Goal: Obtain resource: Download file/media

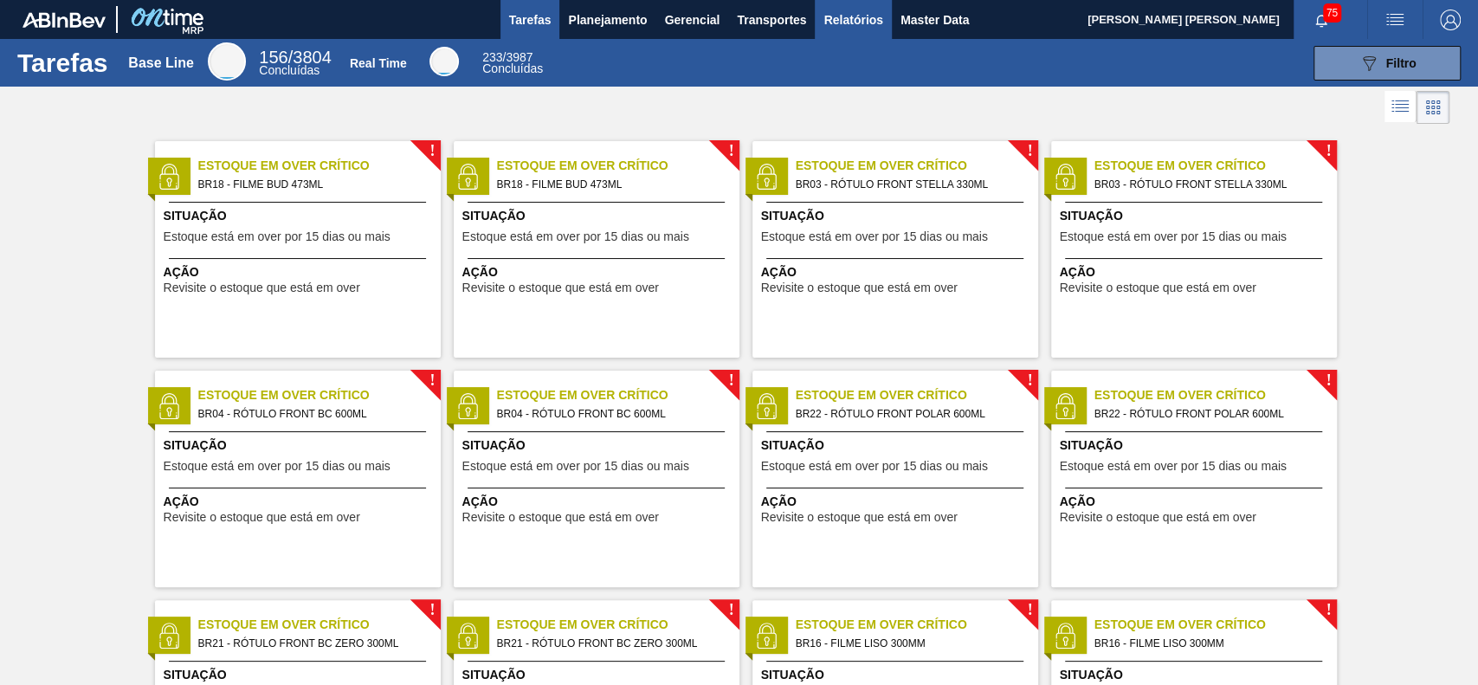
click at [845, 10] on span "Relatórios" at bounding box center [852, 20] width 59 height 21
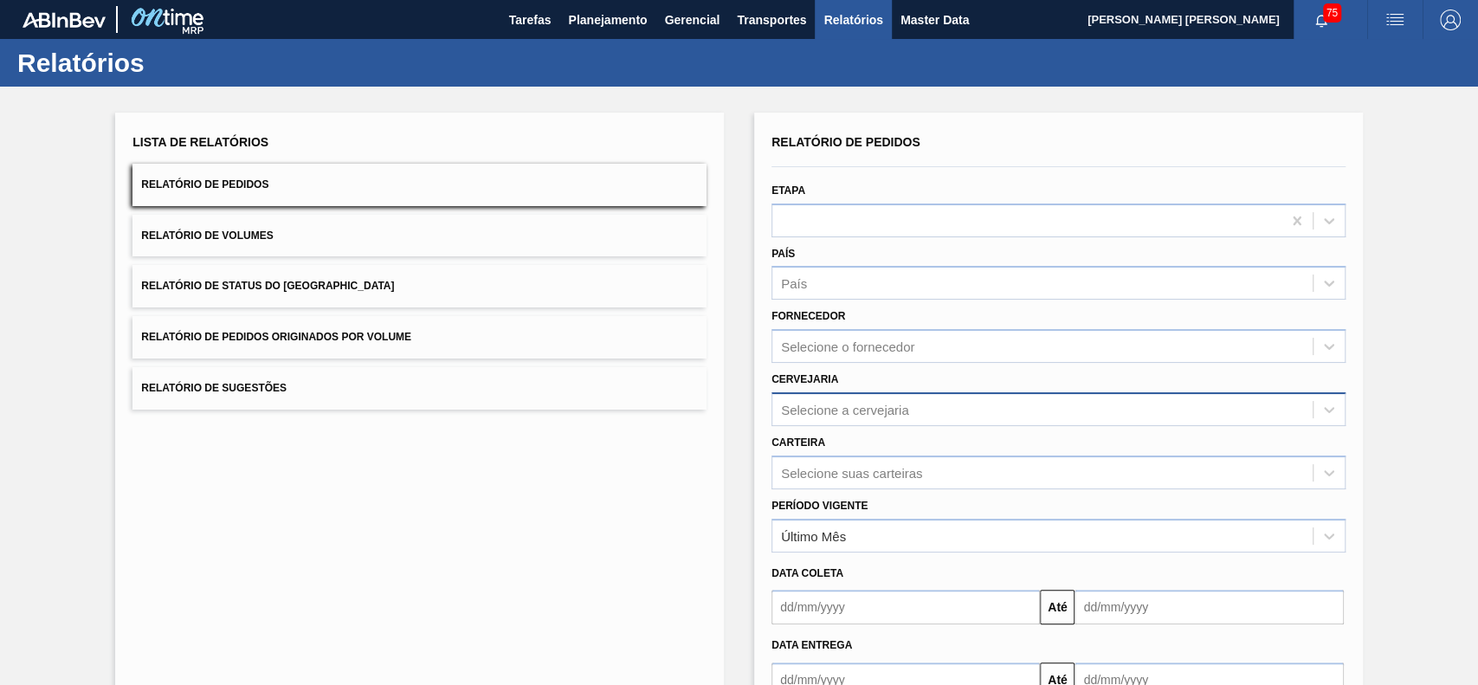
click at [938, 413] on div "Selecione a cervejaria" at bounding box center [1042, 408] width 540 height 25
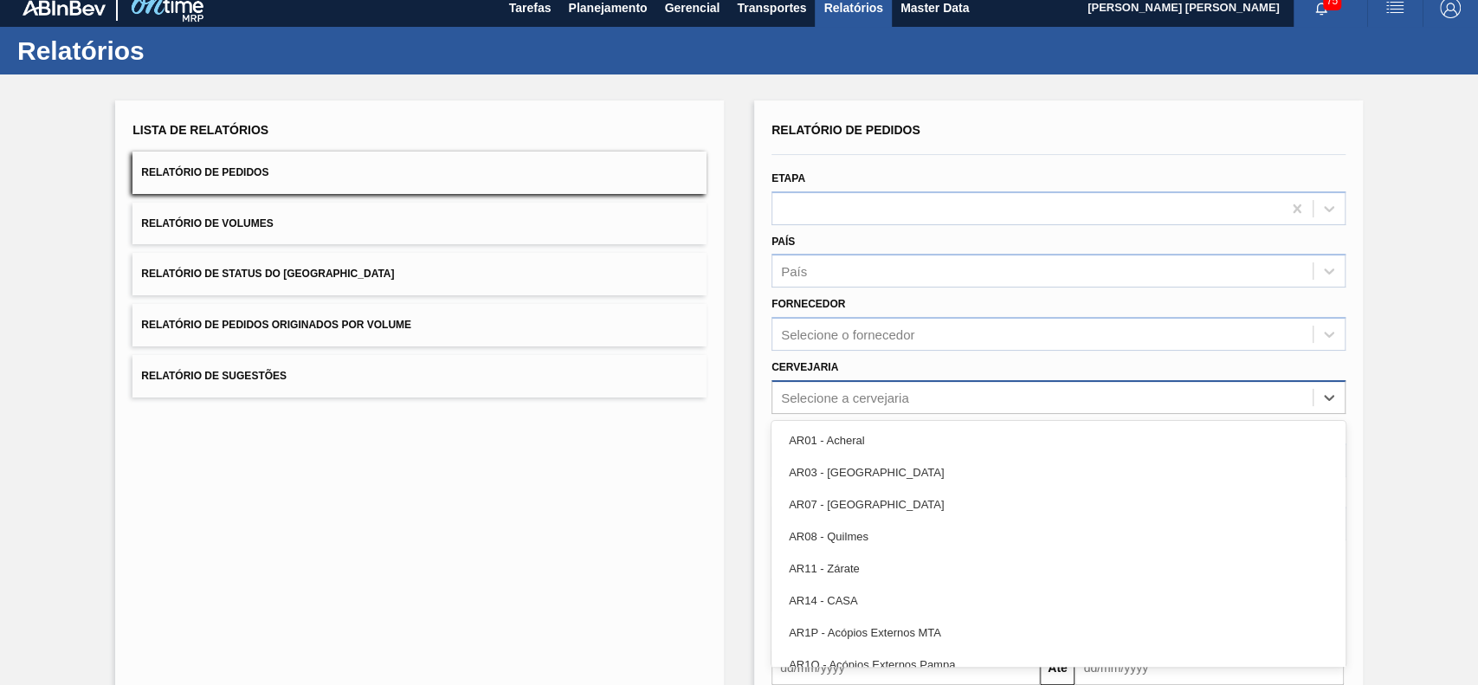
scroll to position [14, 0]
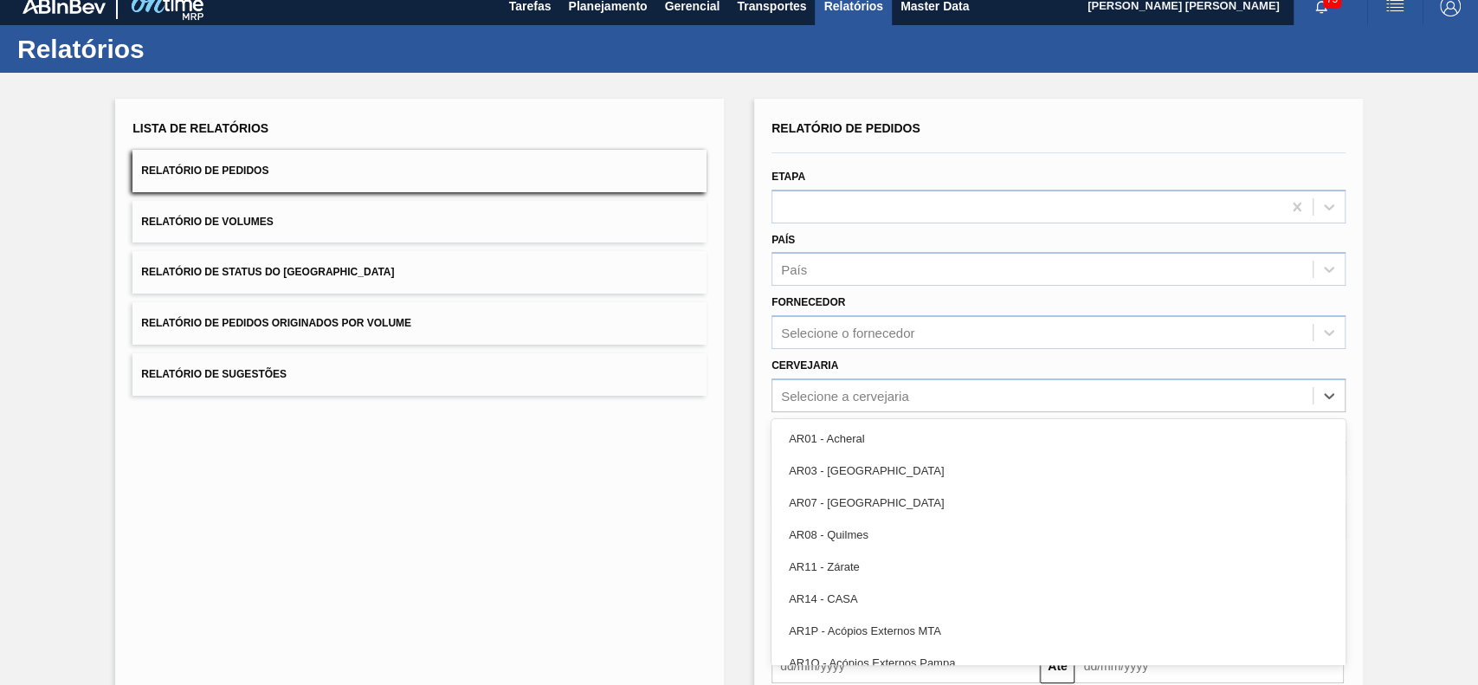
click at [931, 301] on div "Fornecedor Selecione o fornecedor" at bounding box center [1058, 319] width 574 height 59
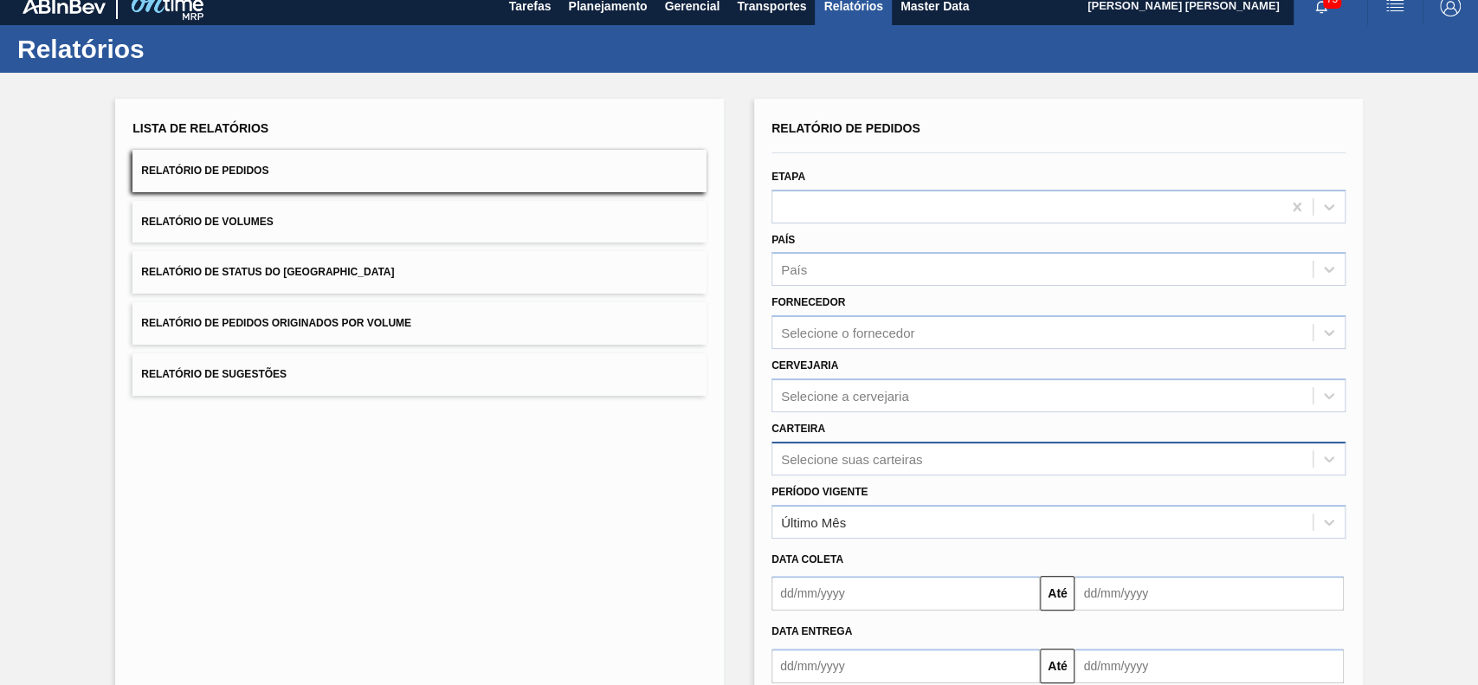
click at [896, 454] on div "Selecione suas carteiras" at bounding box center [1058, 458] width 574 height 34
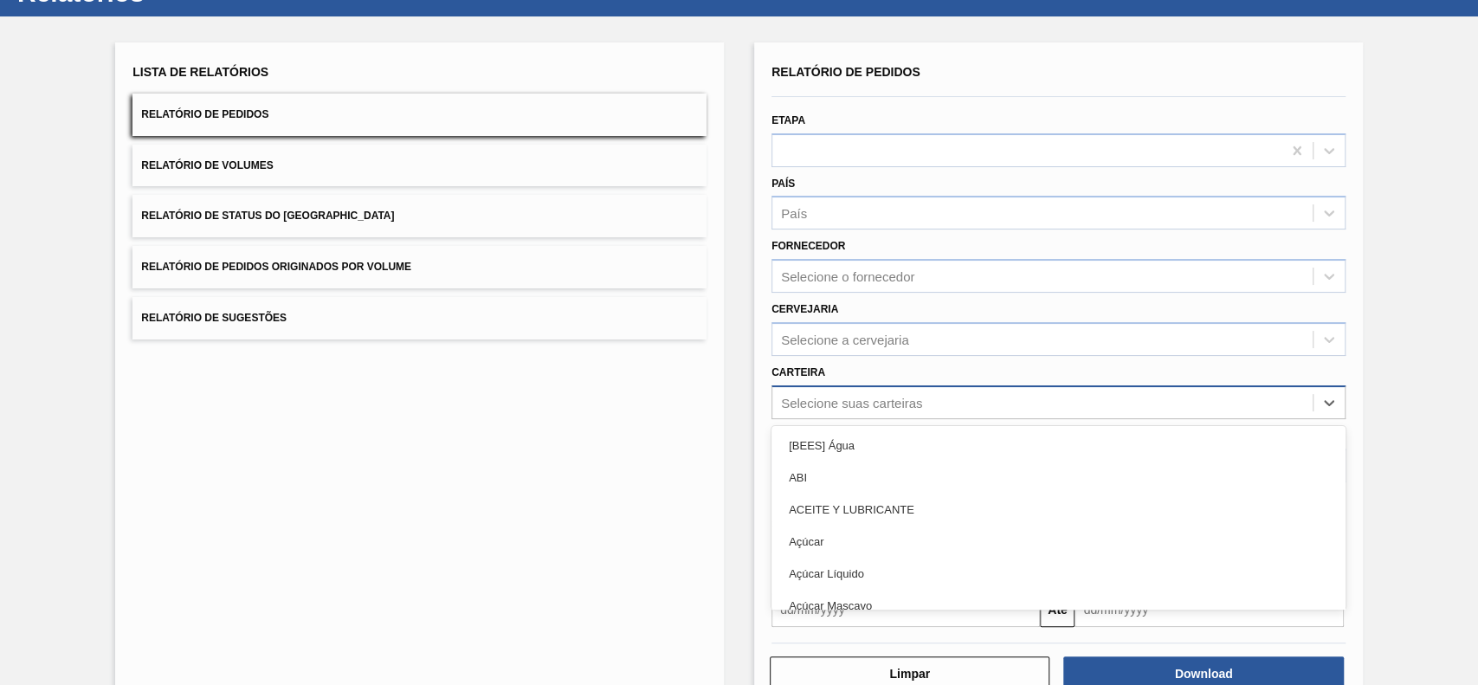
scroll to position [76, 0]
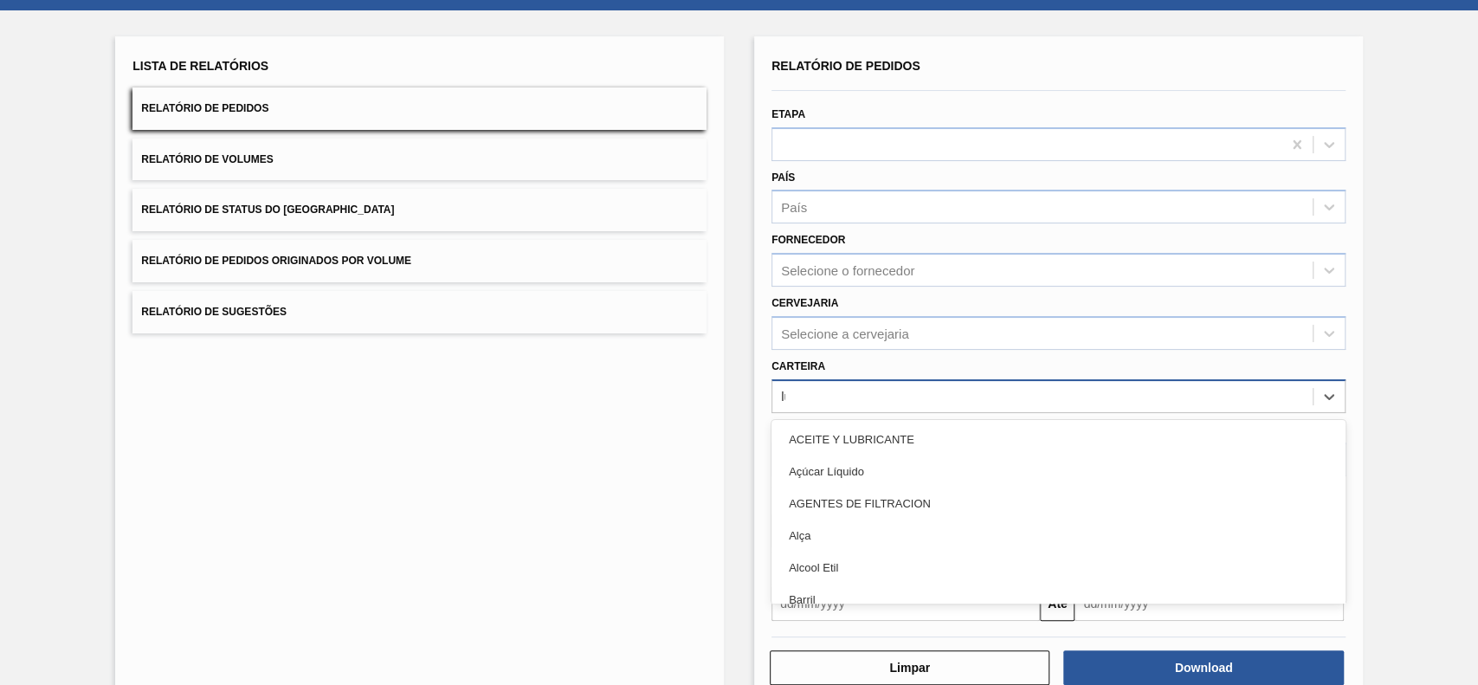
type input "lúpu"
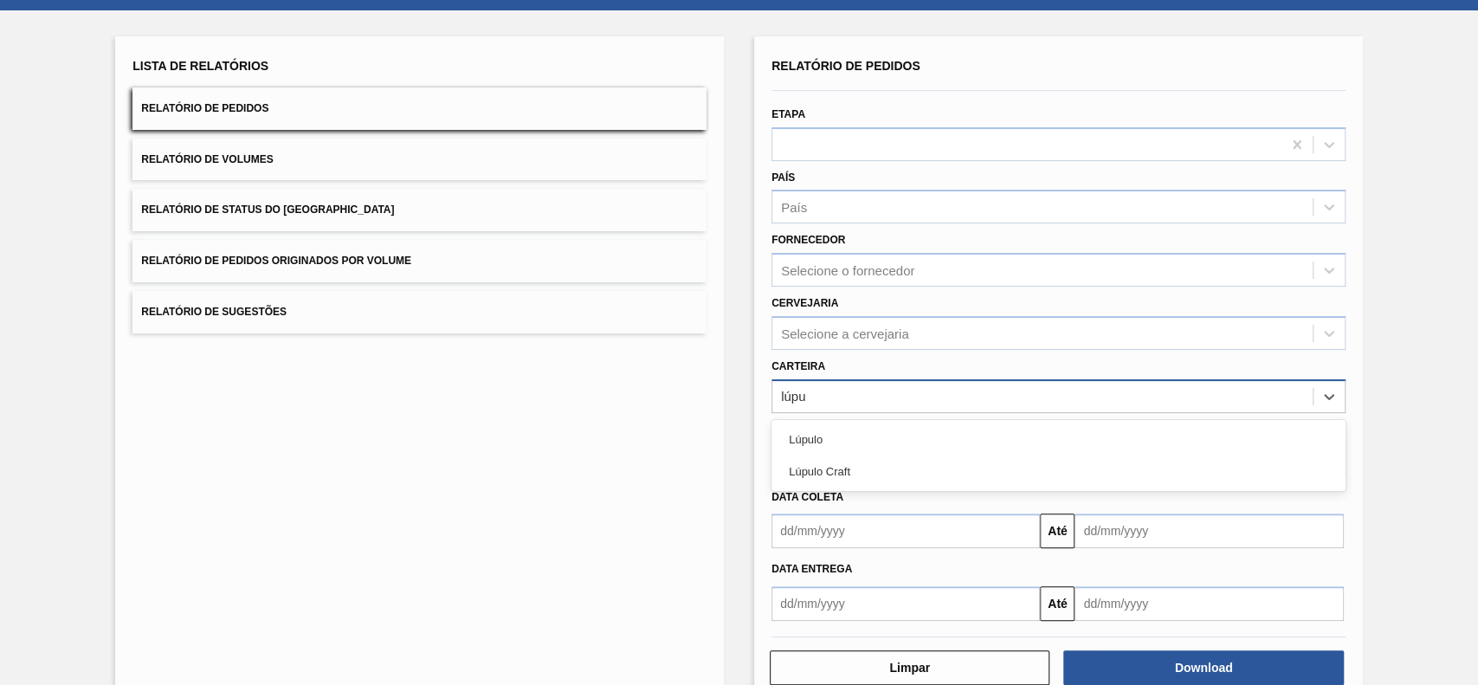
click at [896, 455] on div "Lúpulo Craft" at bounding box center [1058, 471] width 574 height 32
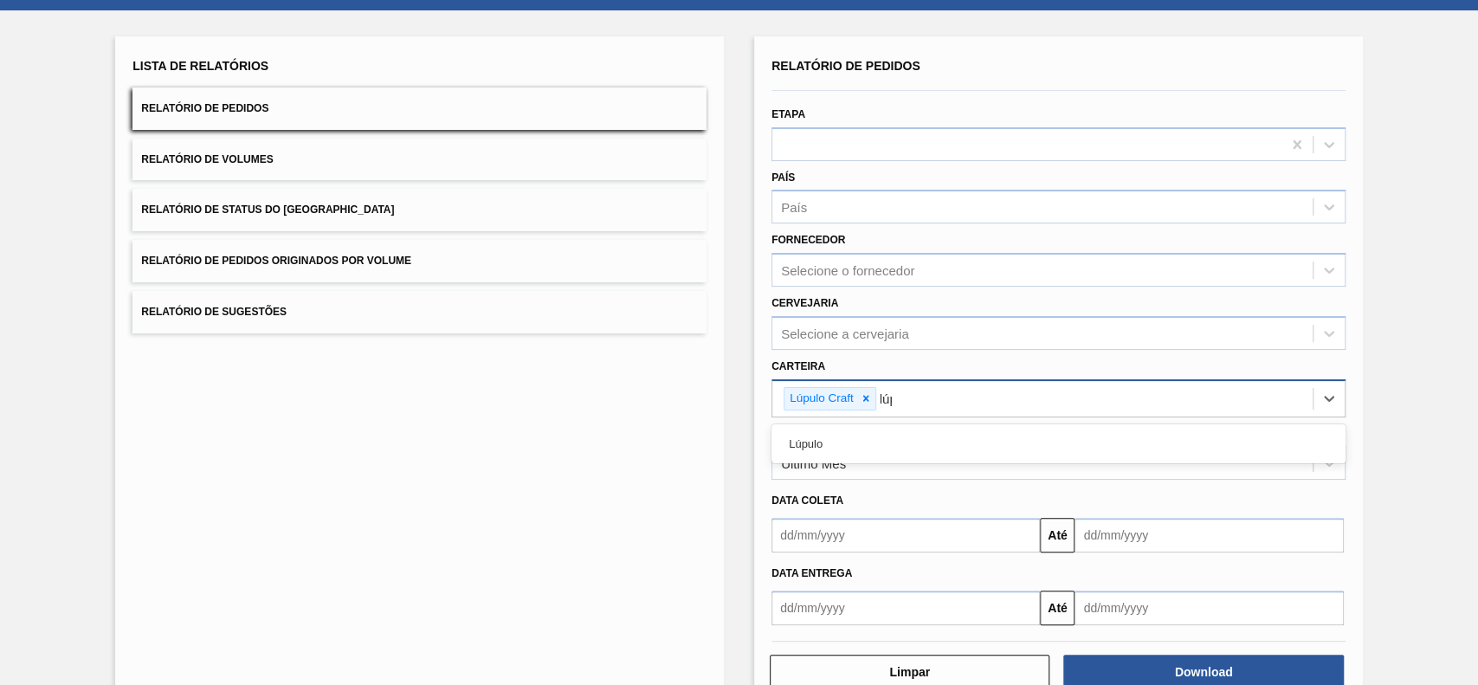
type input "lúpu"
click at [896, 454] on div "Lúpulo" at bounding box center [1058, 444] width 574 height 32
click at [896, 454] on div "Último Mês" at bounding box center [1042, 463] width 540 height 25
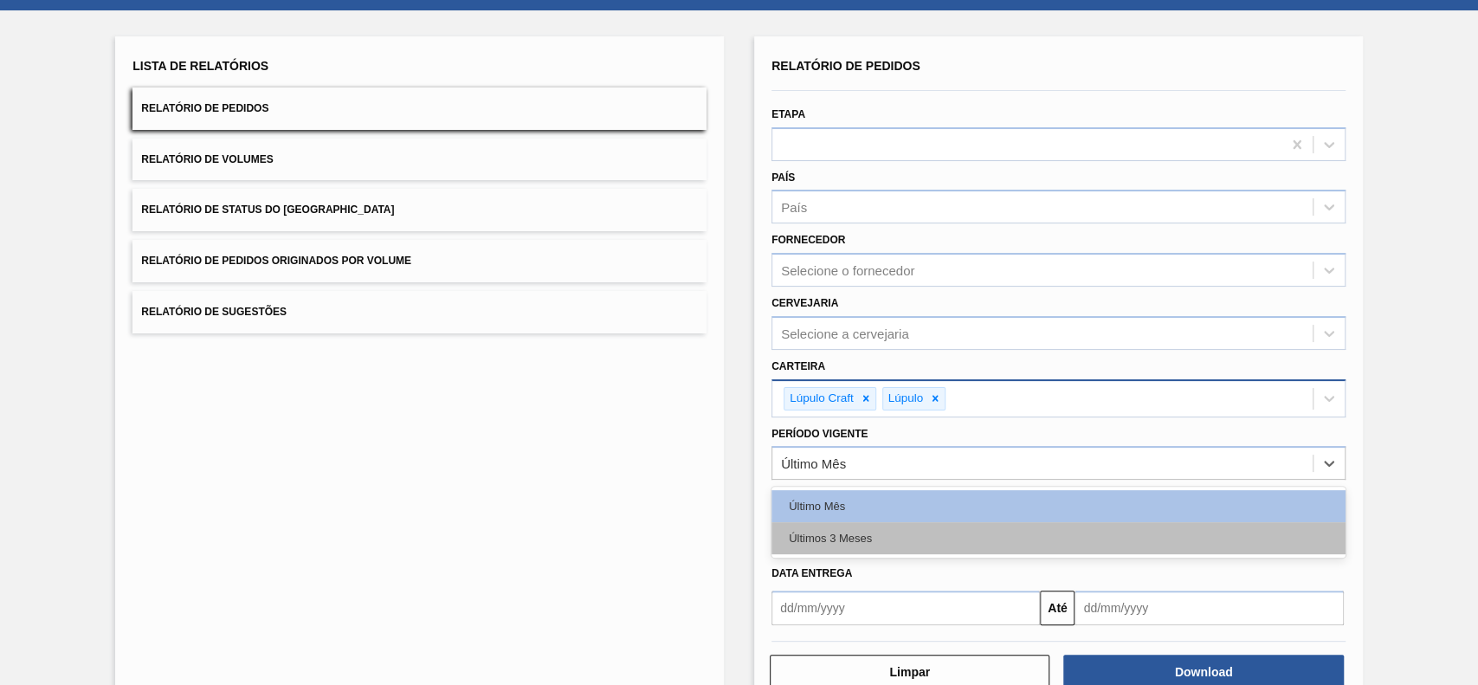
click at [881, 547] on div "Últimos 3 Meses" at bounding box center [1058, 538] width 574 height 32
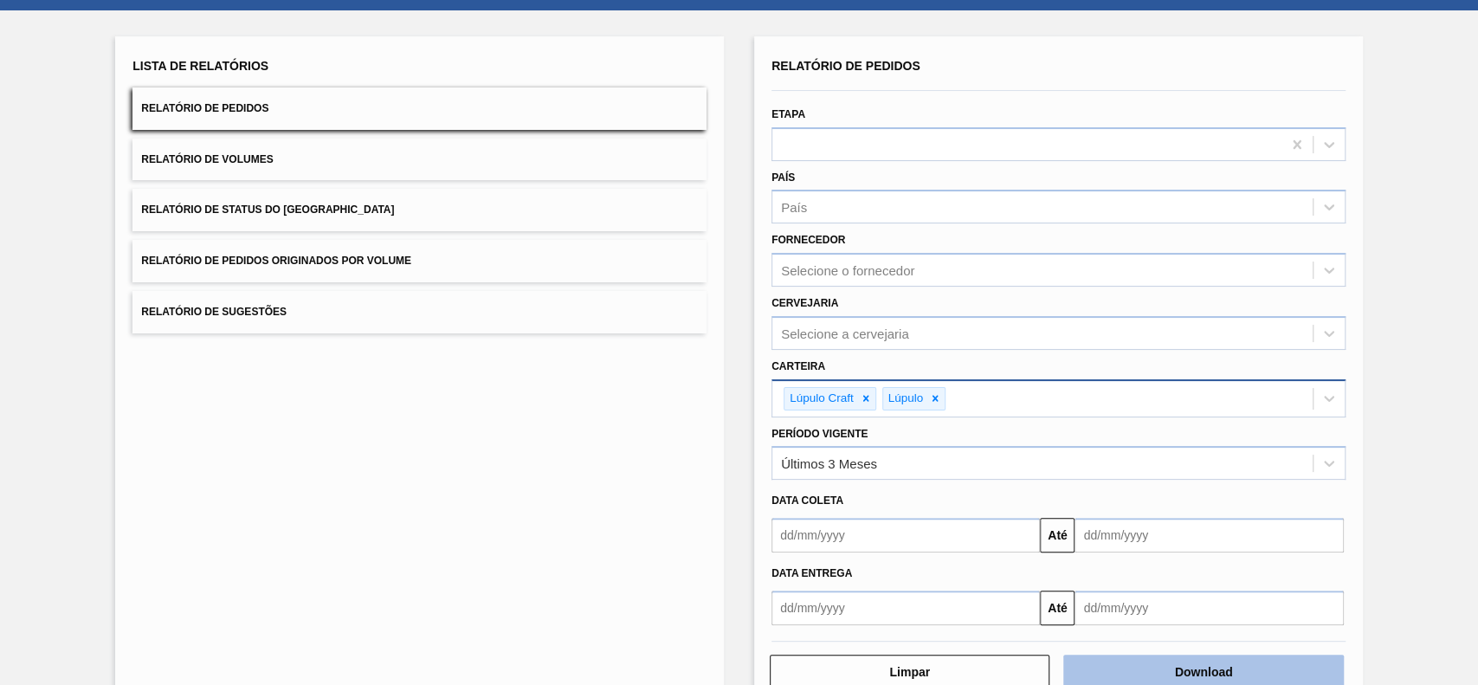
click at [1210, 658] on button "Download" at bounding box center [1203, 671] width 280 height 35
